Goal: Contribute content: Contribute content

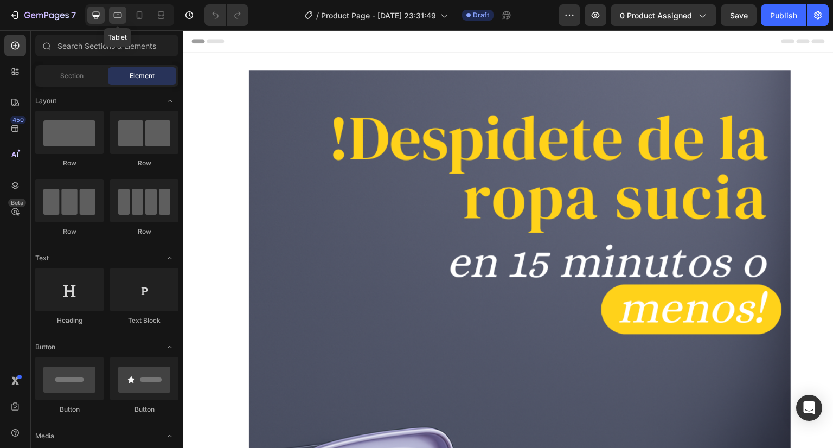
click at [120, 16] on icon at bounding box center [117, 15] width 11 height 11
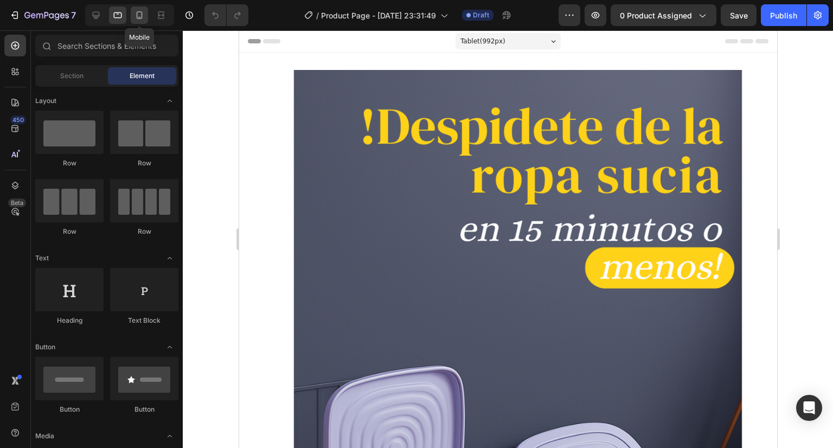
click at [136, 13] on icon at bounding box center [139, 15] width 11 height 11
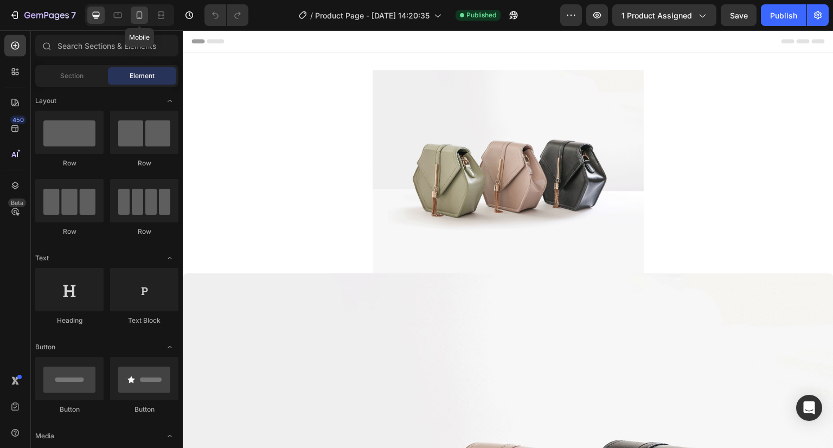
click at [137, 14] on icon at bounding box center [139, 15] width 11 height 11
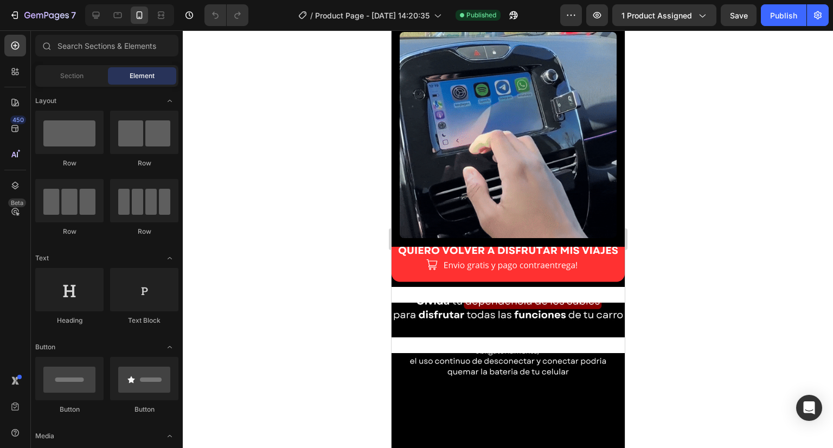
scroll to position [381, 0]
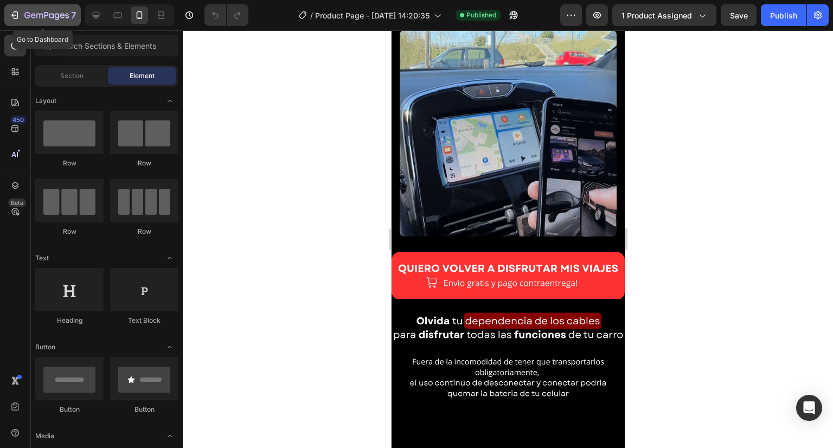
click at [16, 10] on icon "button" at bounding box center [14, 15] width 11 height 11
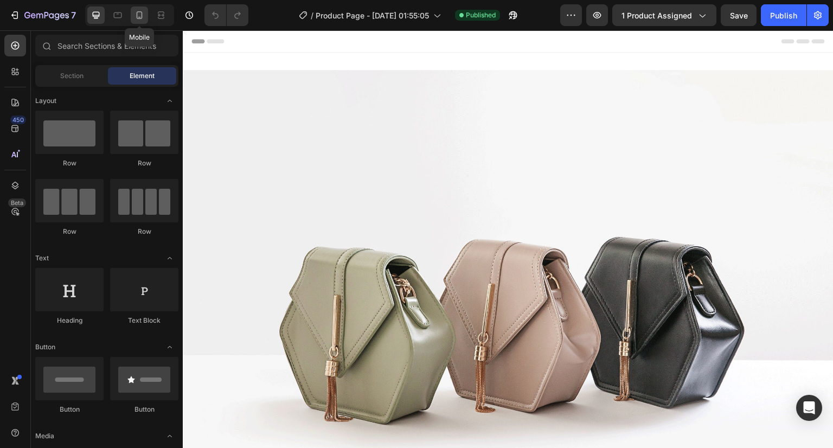
click at [139, 14] on icon at bounding box center [139, 15] width 11 height 11
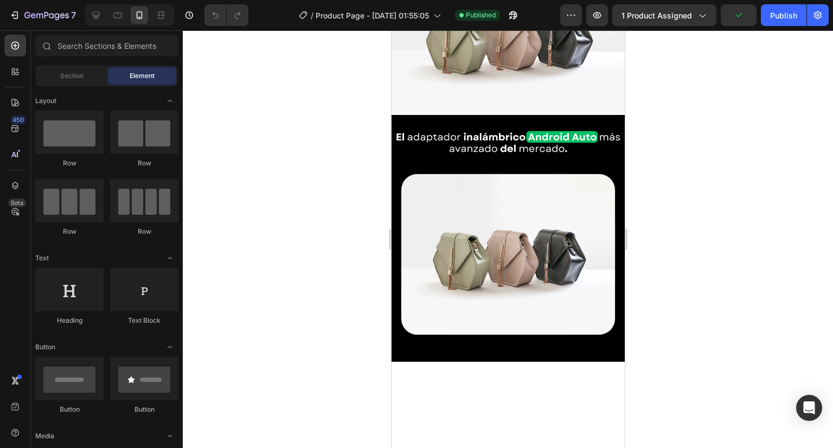
scroll to position [95, 0]
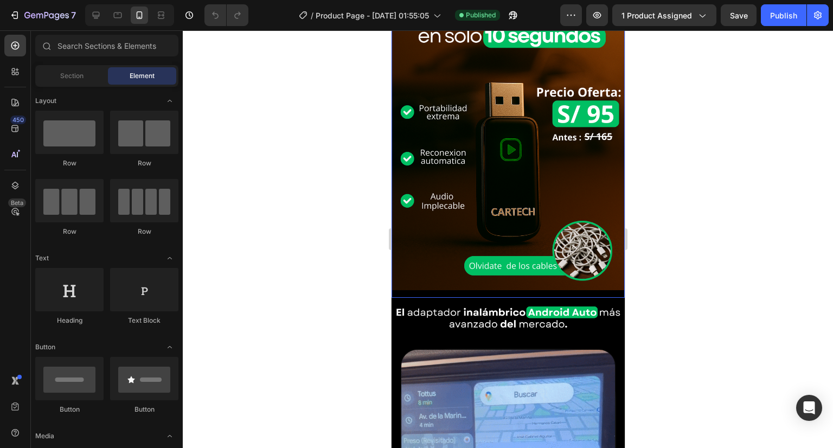
click at [449, 79] on img at bounding box center [507, 123] width 233 height 350
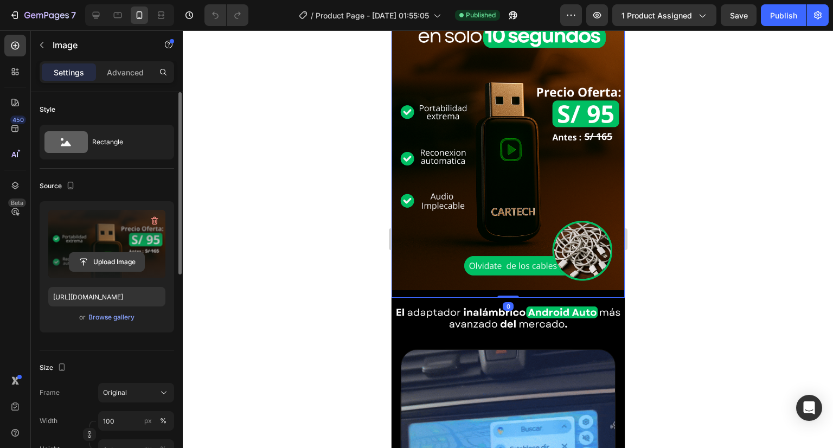
click at [116, 263] on input "file" at bounding box center [106, 262] width 75 height 18
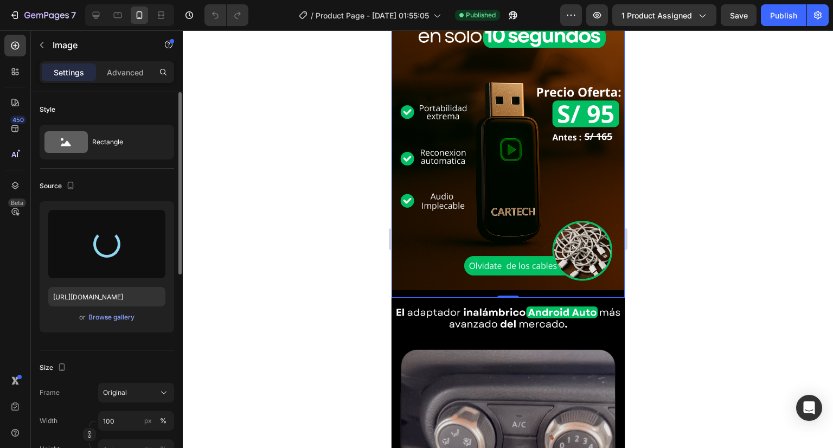
type input "https://cdn.shopify.com/s/files/1/0925/0226/2064/files/gempages_566366360678958…"
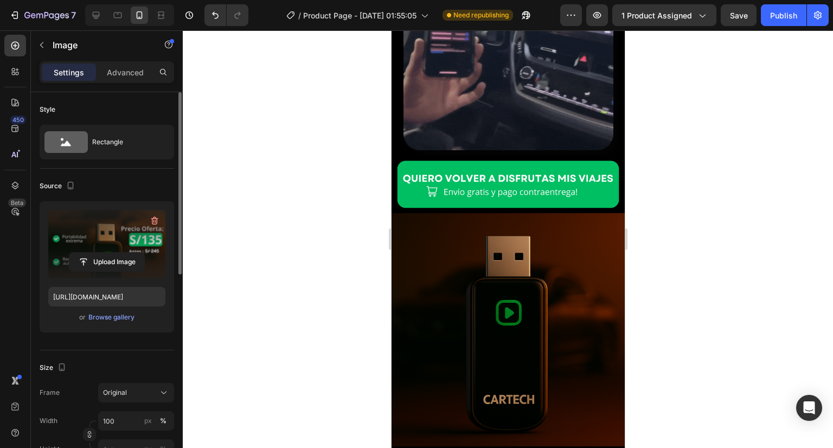
scroll to position [1317, 0]
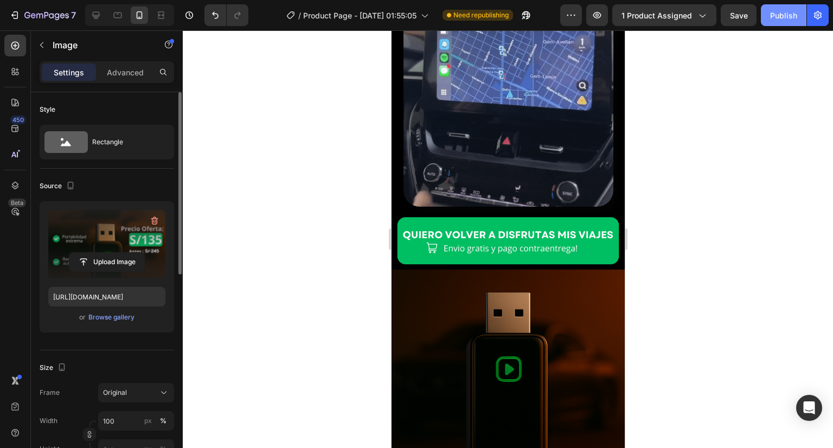
click at [782, 15] on div "Publish" at bounding box center [783, 15] width 27 height 11
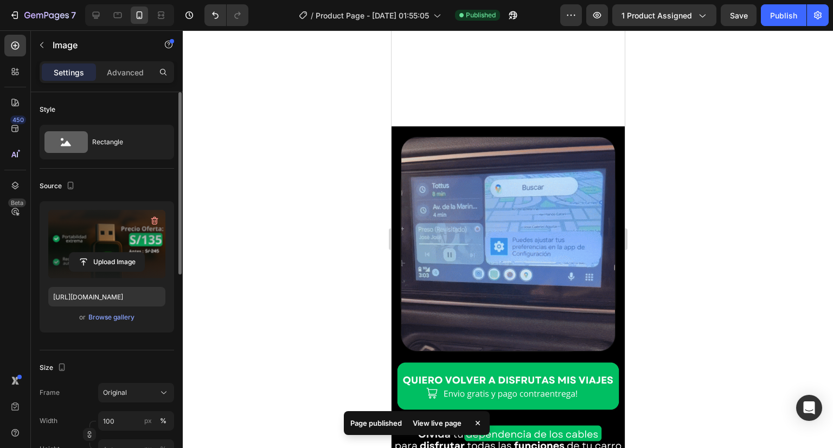
scroll to position [293, 0]
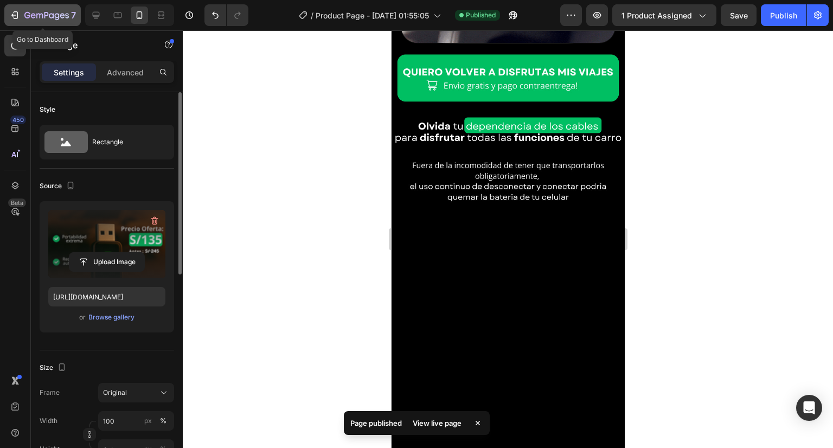
click at [15, 14] on icon "button" at bounding box center [14, 15] width 11 height 11
